Goal: Task Accomplishment & Management: Manage account settings

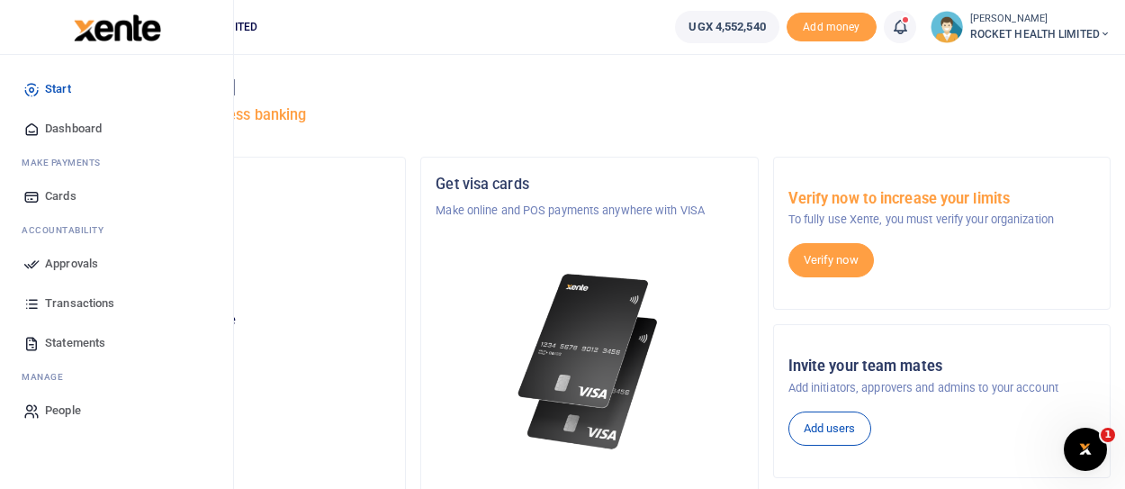
click at [50, 266] on span "Approvals" at bounding box center [71, 264] width 53 height 18
click at [75, 261] on span "Approvals" at bounding box center [71, 264] width 53 height 18
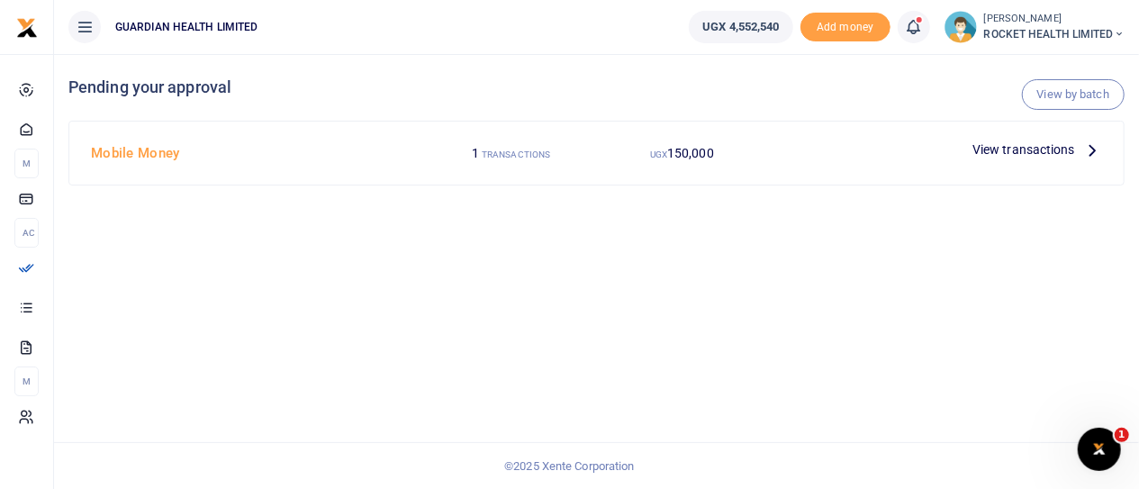
click at [1069, 151] on span "View transactions" at bounding box center [1023, 150] width 103 height 20
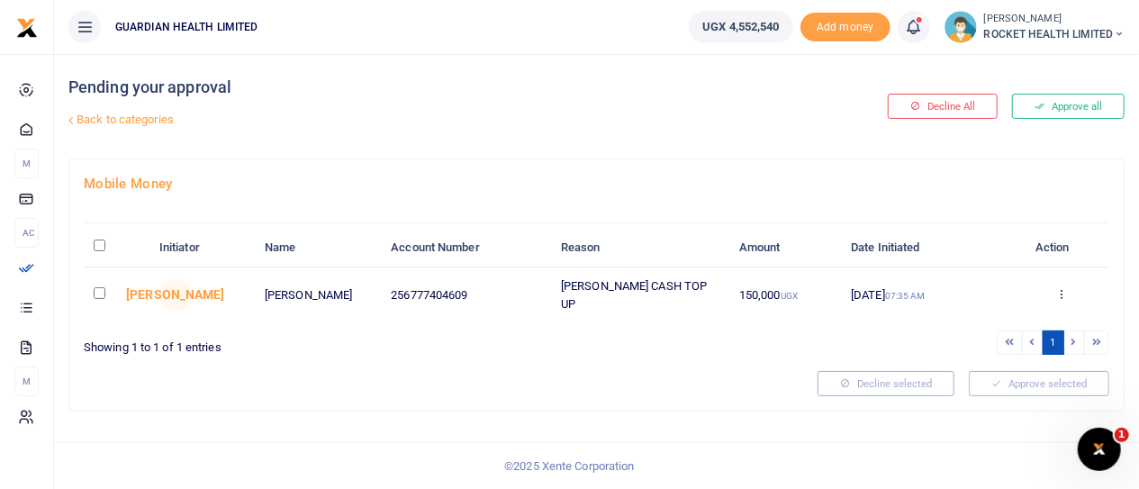
click at [97, 242] on input "\a \a : activate to sort column descending" at bounding box center [100, 245] width 12 height 12
checkbox input "true"
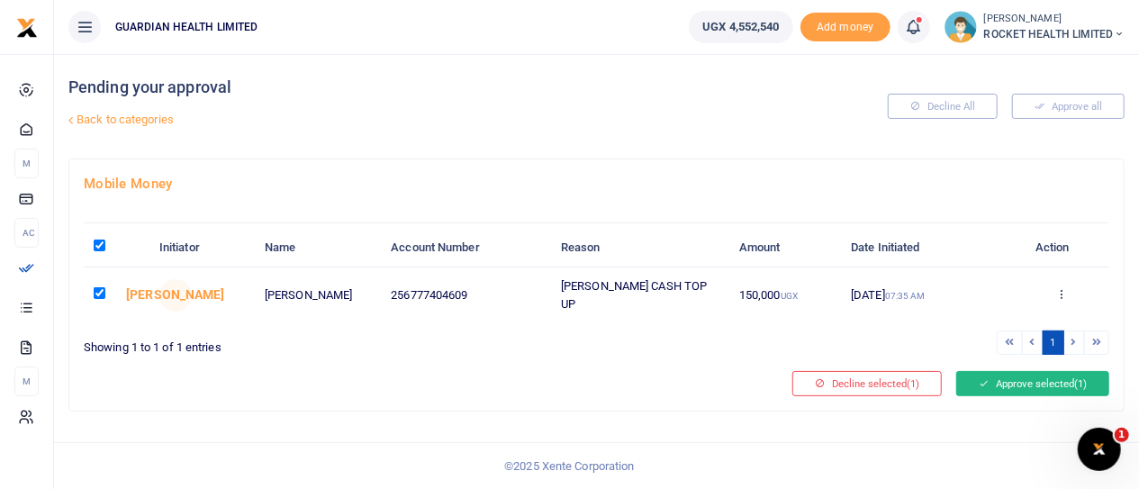
click at [1039, 379] on button "Approve selected (1)" at bounding box center [1032, 383] width 153 height 25
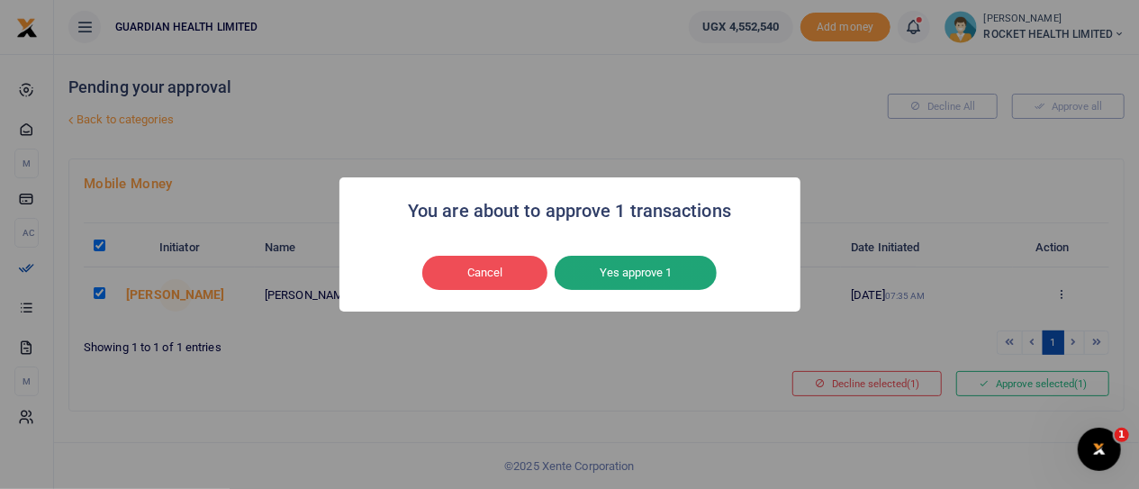
click at [651, 283] on button "Yes approve 1" at bounding box center [635, 273] width 162 height 34
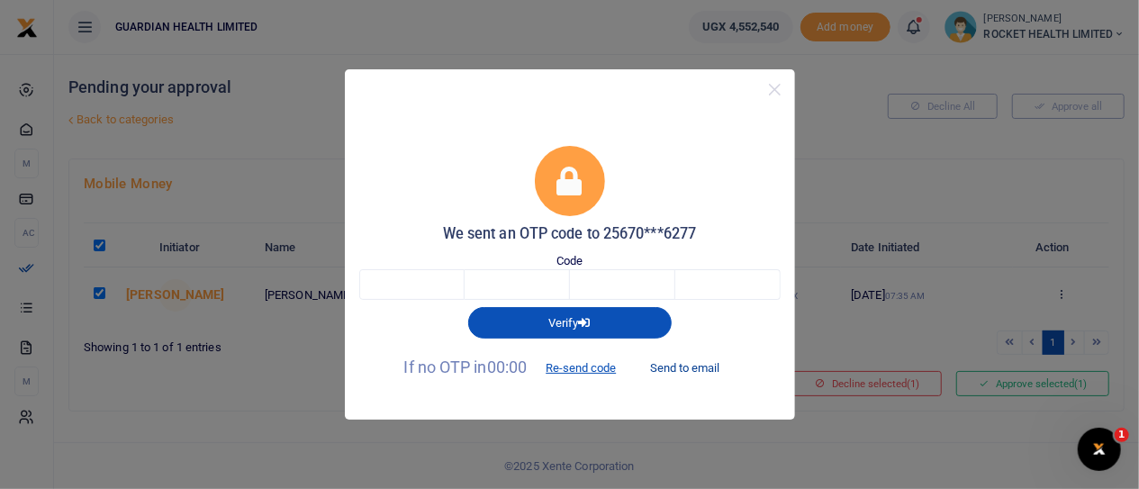
click at [702, 368] on button "Send to email" at bounding box center [685, 368] width 100 height 31
click at [430, 282] on input "text" at bounding box center [411, 284] width 105 height 31
type input "9"
type input "1"
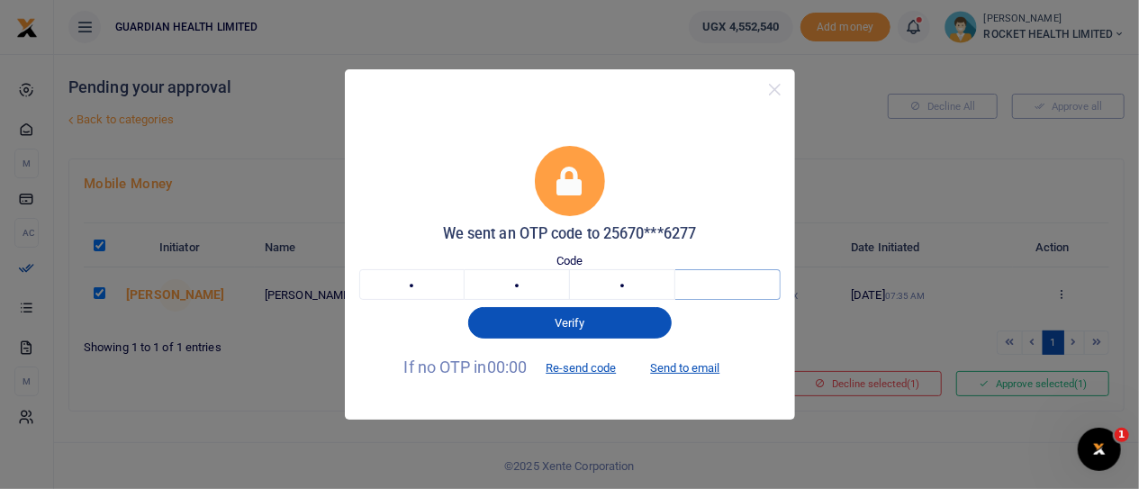
type input "5"
